Goal: Navigation & Orientation: Find specific page/section

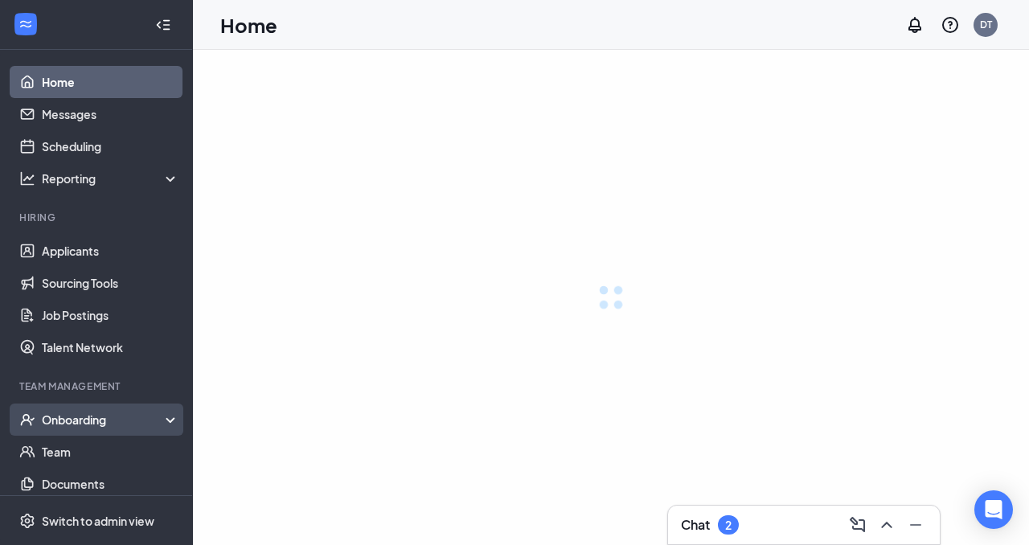
click at [99, 420] on div "Onboarding" at bounding box center [111, 420] width 138 height 16
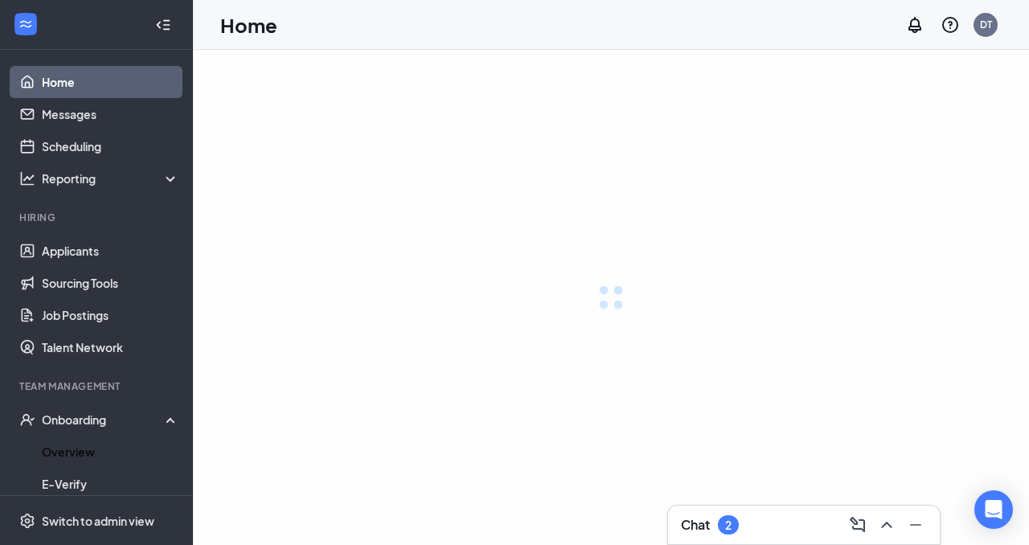
click at [80, 455] on link "Overview" at bounding box center [110, 452] width 137 height 32
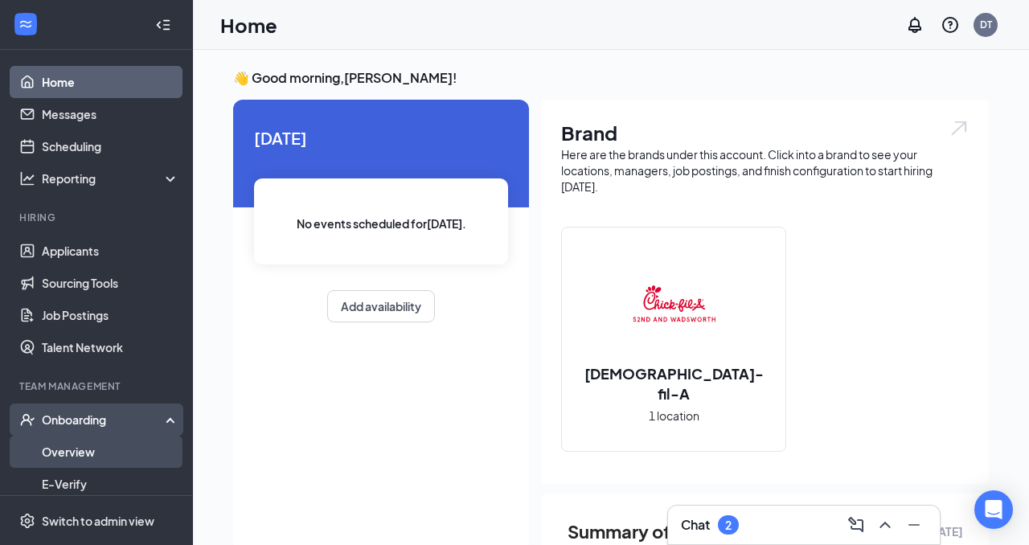
click at [70, 443] on link "Overview" at bounding box center [110, 452] width 137 height 32
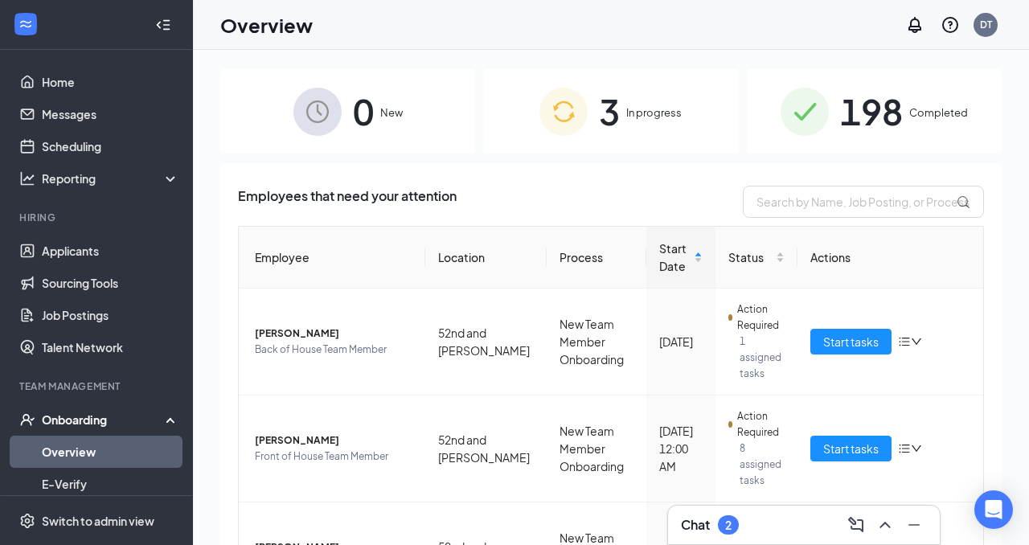
click at [168, 26] on icon "Collapse" at bounding box center [163, 25] width 16 height 16
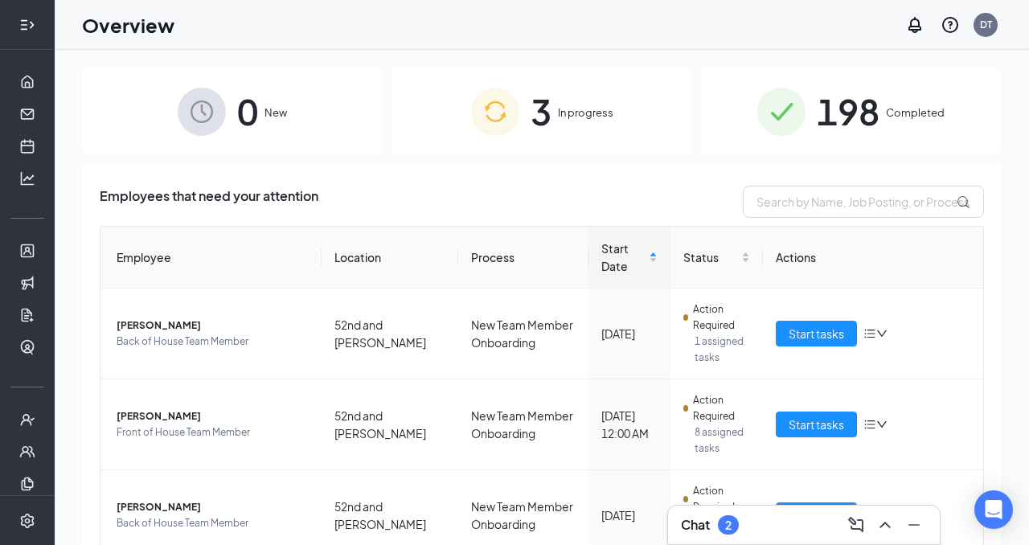
click at [25, 23] on icon "Expand" at bounding box center [27, 25] width 16 height 16
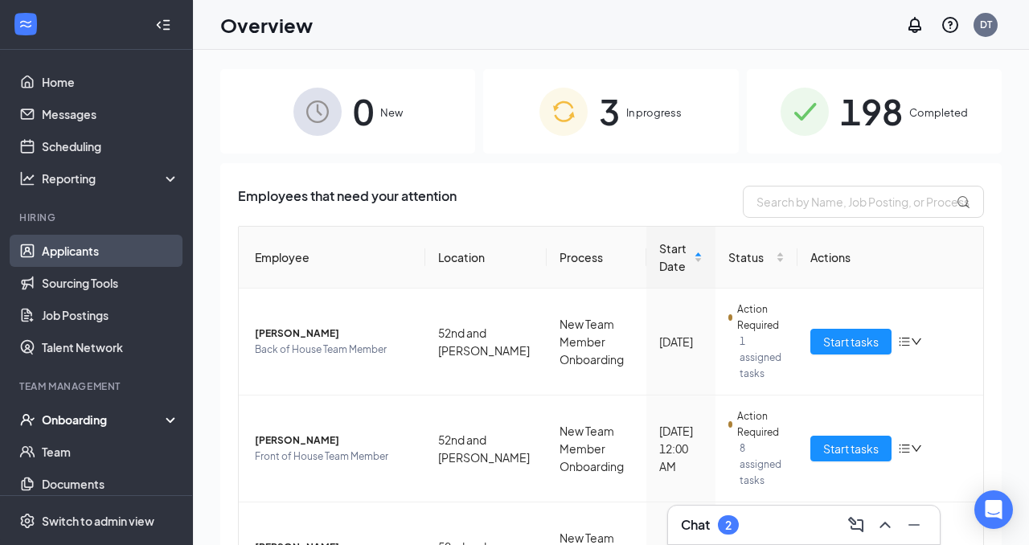
click at [101, 253] on link "Applicants" at bounding box center [110, 251] width 137 height 32
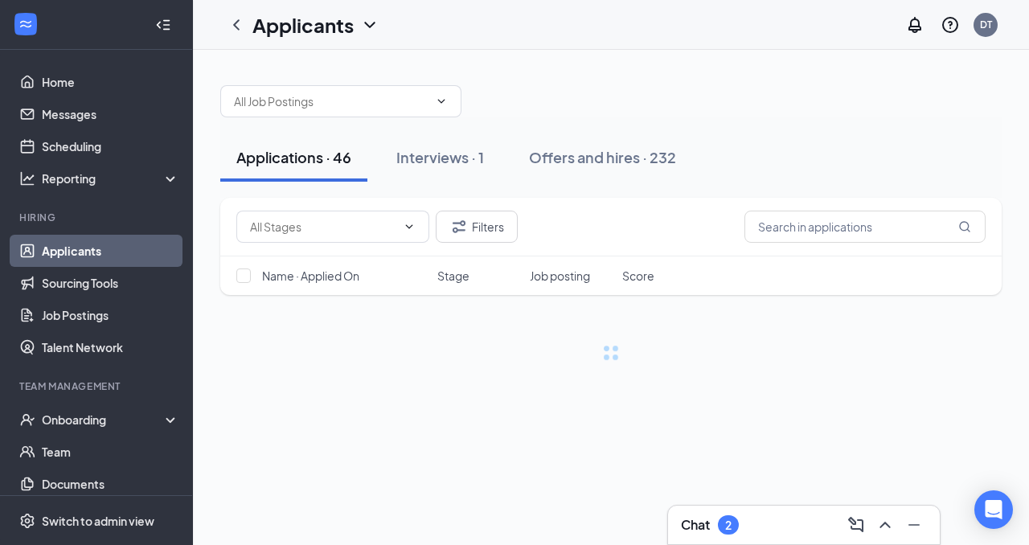
click at [165, 22] on icon "Collapse" at bounding box center [163, 25] width 16 height 16
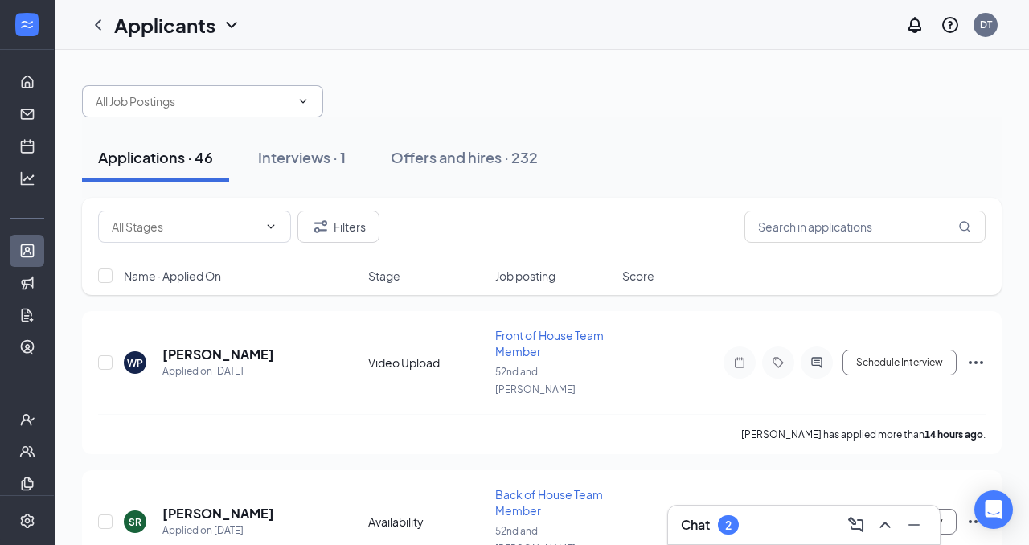
click at [225, 100] on input "text" at bounding box center [193, 101] width 195 height 18
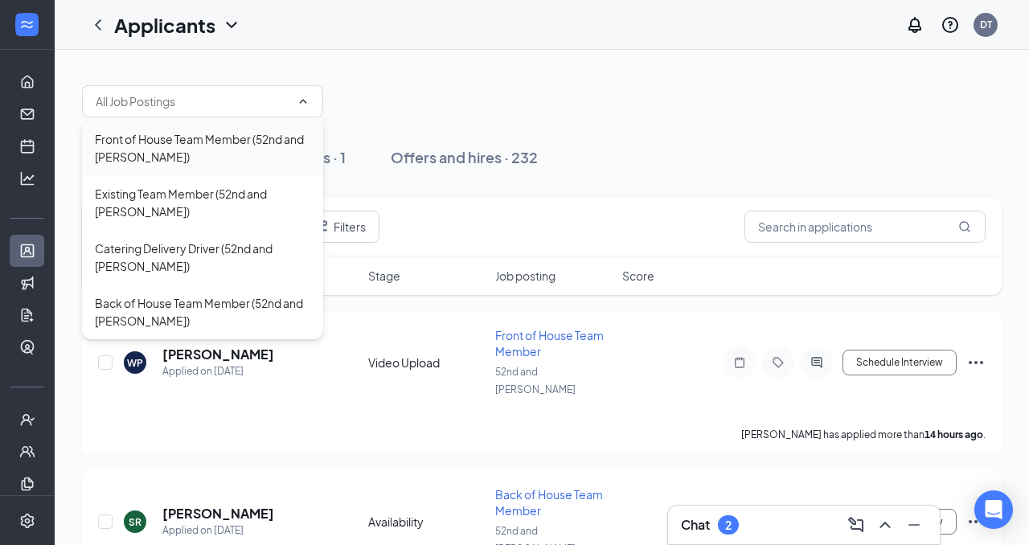
click at [199, 149] on div "Front of House Team Member (52nd and [PERSON_NAME])" at bounding box center [202, 147] width 215 height 35
type input "Front of House Team Member (52nd and [PERSON_NAME])"
